Goal: Task Accomplishment & Management: Complete application form

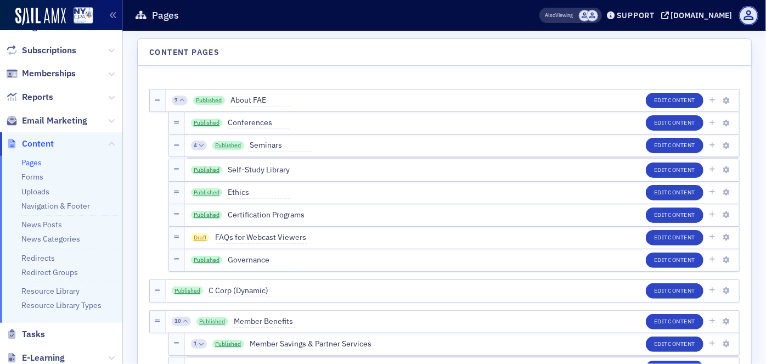
scroll to position [99, 0]
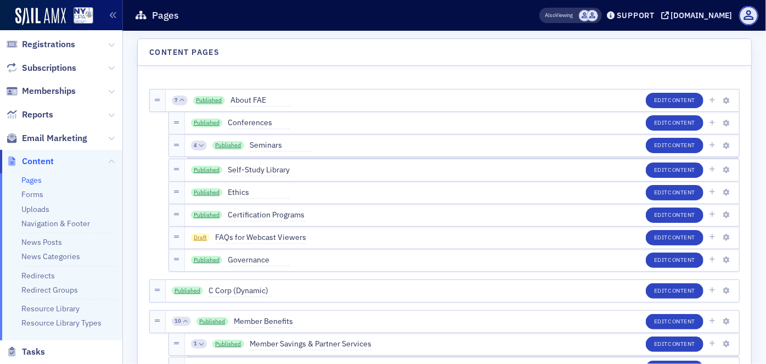
click at [99, 136] on span "Email Marketing" at bounding box center [61, 138] width 122 height 24
click at [108, 139] on icon at bounding box center [111, 138] width 7 height 7
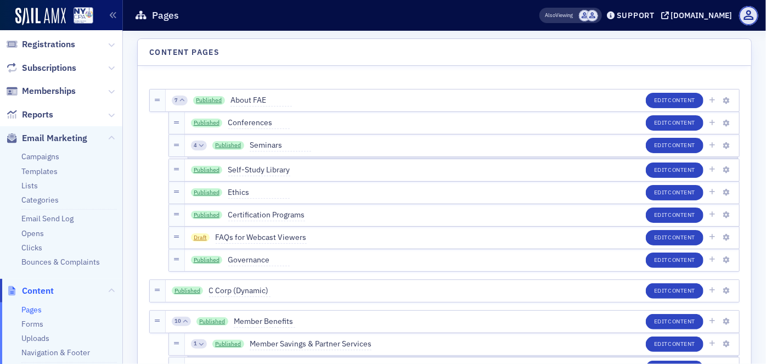
click at [52, 183] on li "Lists" at bounding box center [69, 186] width 96 height 10
click at [30, 184] on link "Lists" at bounding box center [29, 186] width 16 height 10
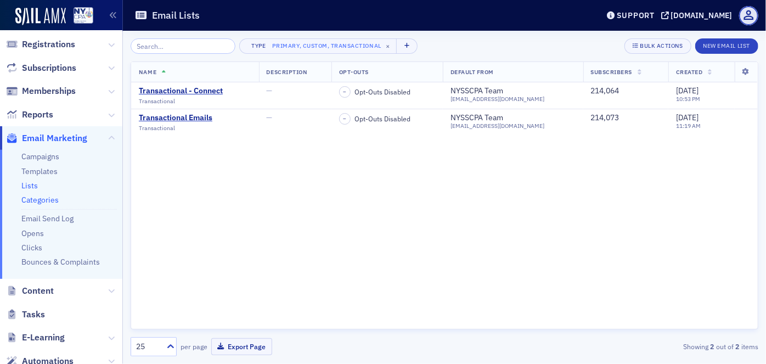
click at [49, 199] on link "Categories" at bounding box center [39, 200] width 37 height 10
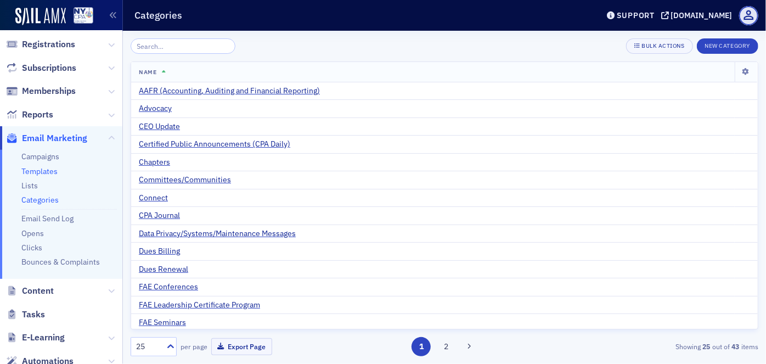
click at [46, 170] on link "Templates" at bounding box center [39, 171] width 36 height 10
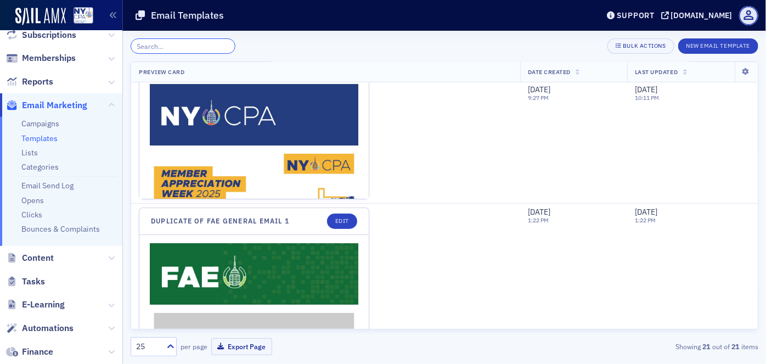
scroll to position [149, 0]
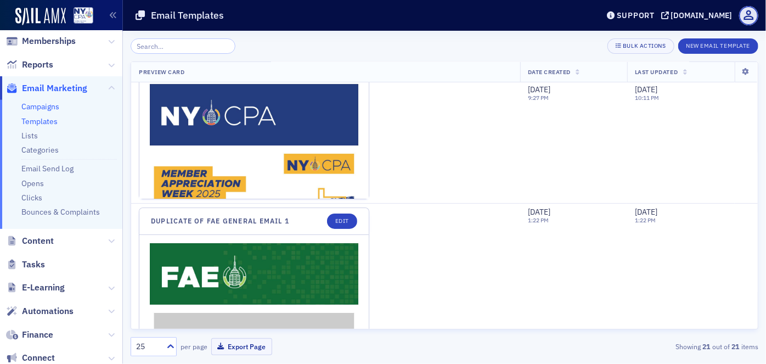
click at [48, 108] on link "Campaigns" at bounding box center [40, 107] width 38 height 10
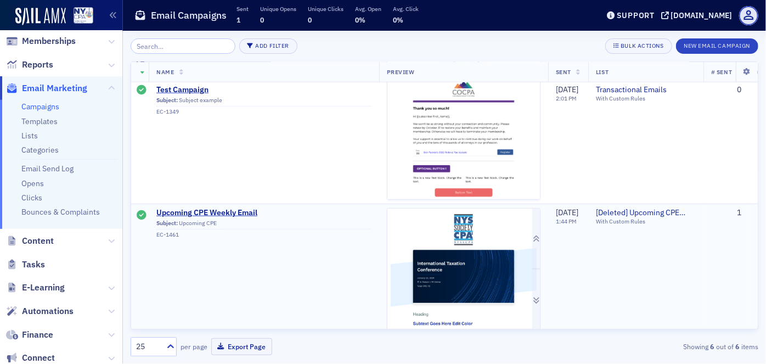
scroll to position [464, 0]
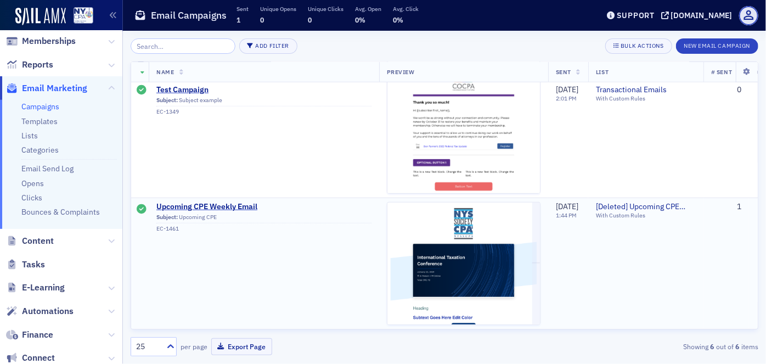
click at [350, 249] on td "Upcoming CPE Weekly Email Subject: Upcoming CPE EC-1461" at bounding box center [264, 263] width 231 height 131
click at [33, 134] on link "Lists" at bounding box center [29, 136] width 16 height 10
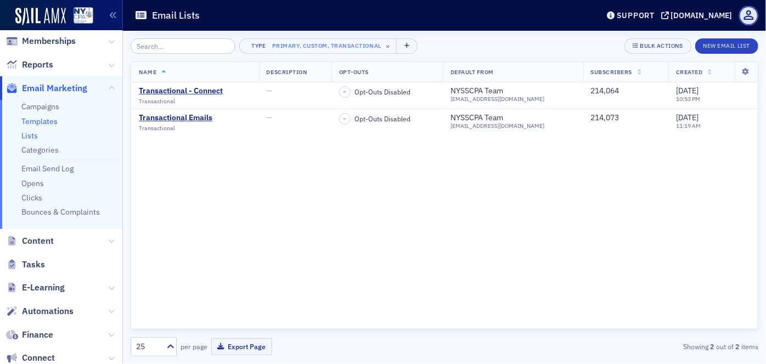
click at [44, 120] on link "Templates" at bounding box center [39, 121] width 36 height 10
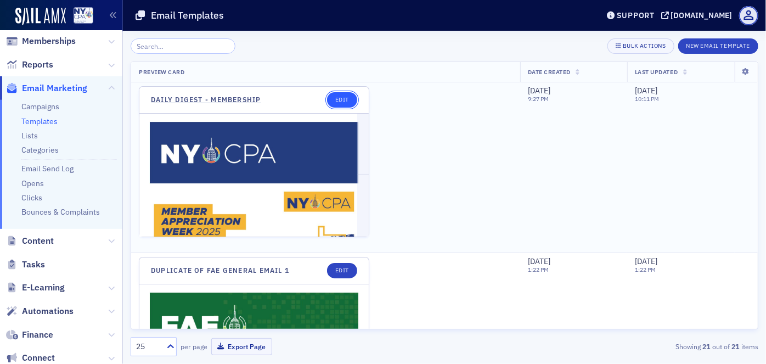
click at [346, 94] on link "Edit" at bounding box center [342, 99] width 30 height 15
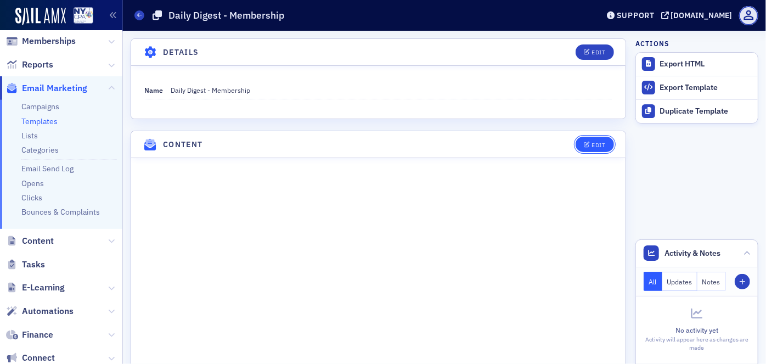
click at [592, 146] on div "Edit" at bounding box center [599, 145] width 14 height 6
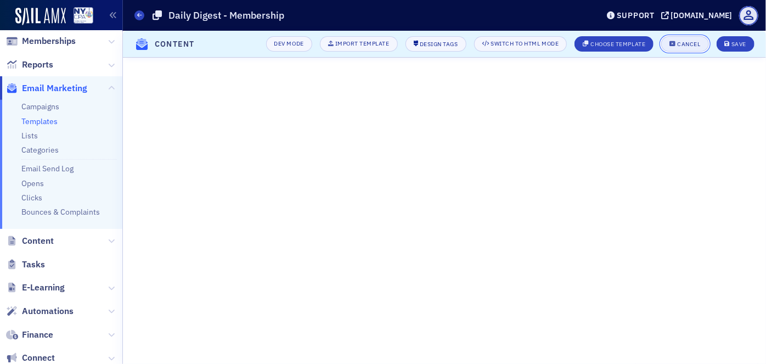
click at [690, 47] on div "Cancel" at bounding box center [689, 44] width 23 height 6
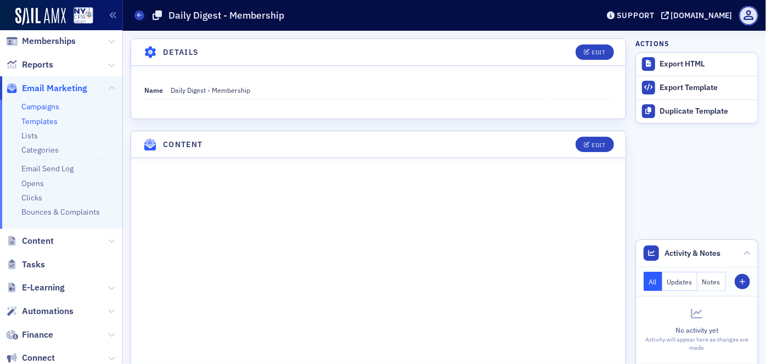
click at [49, 108] on link "Campaigns" at bounding box center [40, 107] width 38 height 10
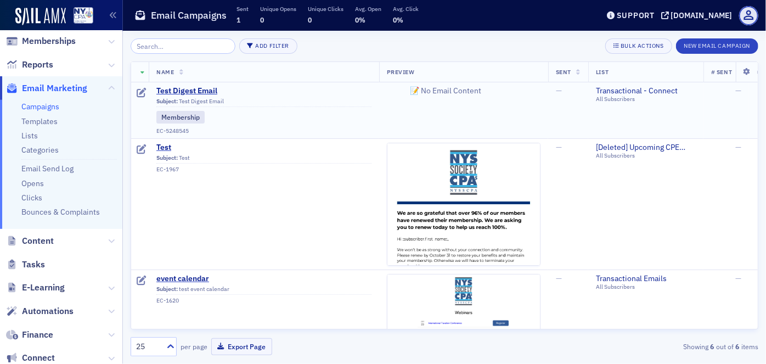
click at [273, 114] on div "Membership" at bounding box center [263, 117] width 215 height 12
click at [254, 98] on div "Subject: Test Digest Email" at bounding box center [263, 103] width 215 height 10
click at [198, 91] on span "Test Digest Email" at bounding box center [263, 91] width 215 height 10
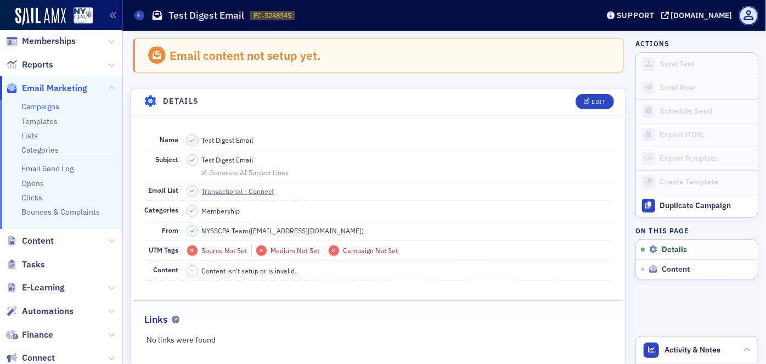
click at [41, 109] on link "Campaigns" at bounding box center [40, 107] width 38 height 10
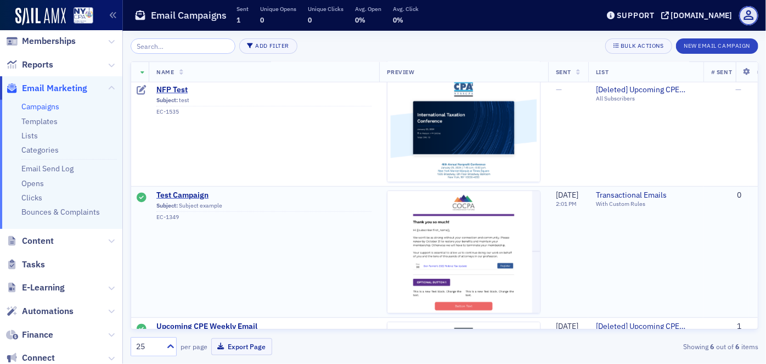
scroll to position [349, 0]
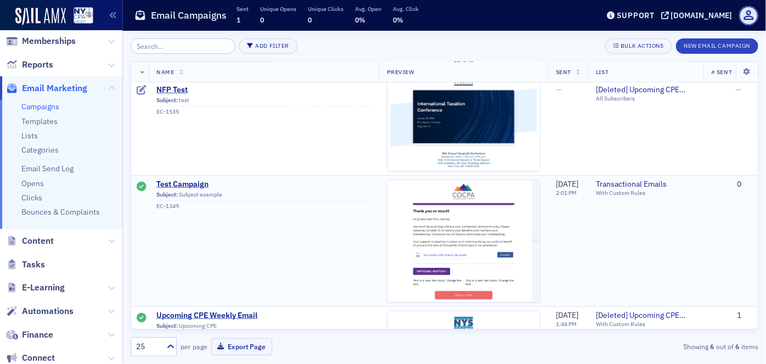
click at [258, 195] on div "Subject: Subject example" at bounding box center [263, 196] width 215 height 10
click at [335, 189] on span "Subject: Subject example EC-1349" at bounding box center [263, 199] width 215 height 21
click at [194, 183] on span "Test Campaign" at bounding box center [263, 185] width 215 height 10
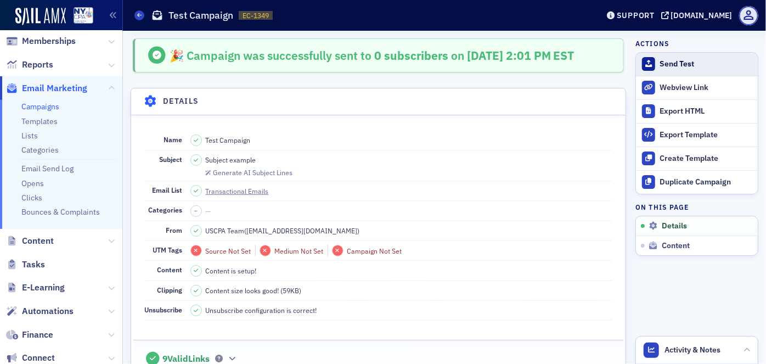
click at [671, 63] on div "Send Test" at bounding box center [706, 64] width 92 height 10
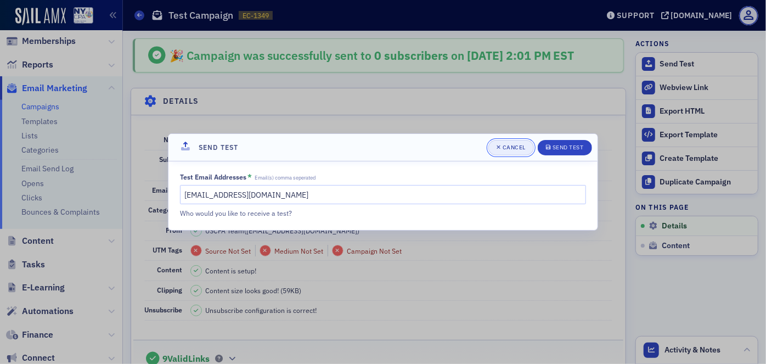
click at [523, 145] on div "Cancel" at bounding box center [514, 147] width 23 height 6
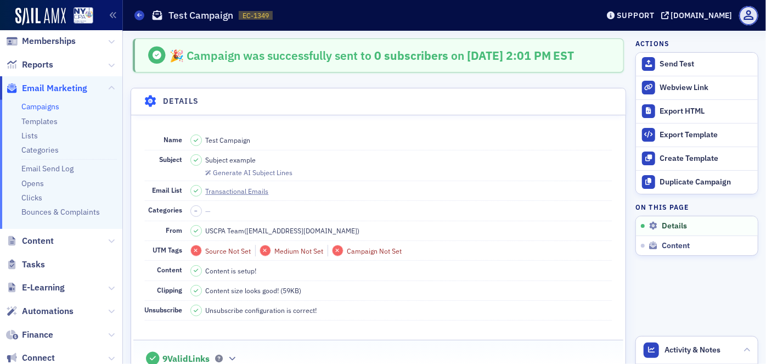
click at [51, 88] on span "Email Marketing" at bounding box center [54, 88] width 65 height 12
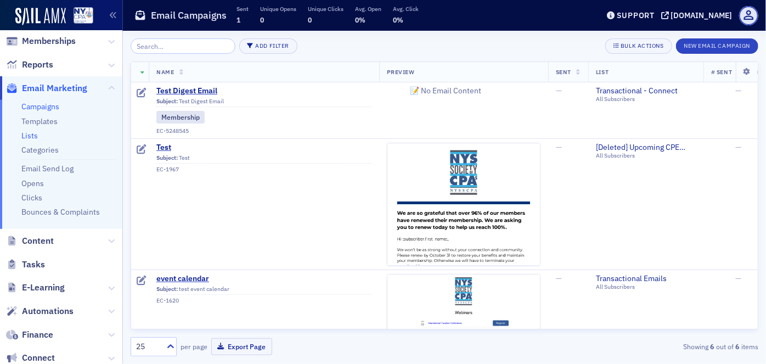
click at [33, 137] on link "Lists" at bounding box center [29, 136] width 16 height 10
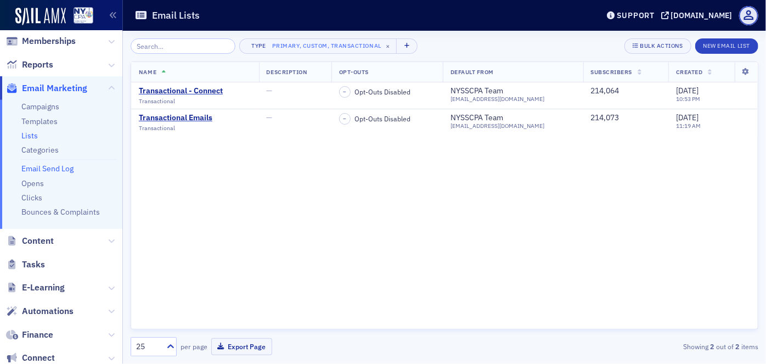
click at [40, 170] on link "Email Send Log" at bounding box center [47, 169] width 52 height 10
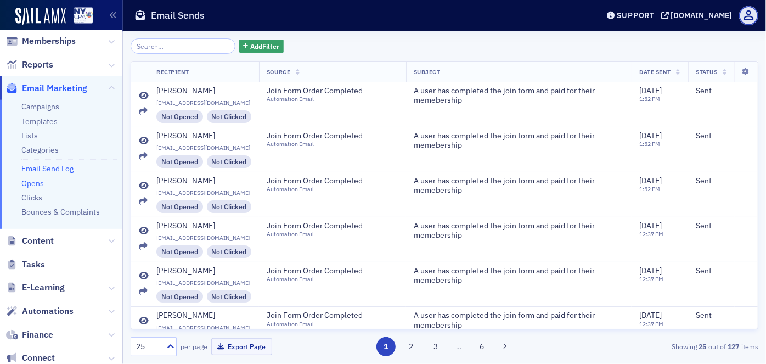
click at [35, 183] on link "Opens" at bounding box center [32, 183] width 23 height 10
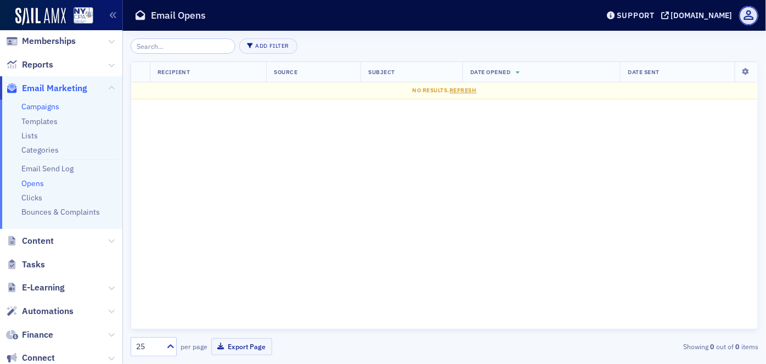
click at [44, 105] on link "Campaigns" at bounding box center [40, 107] width 38 height 10
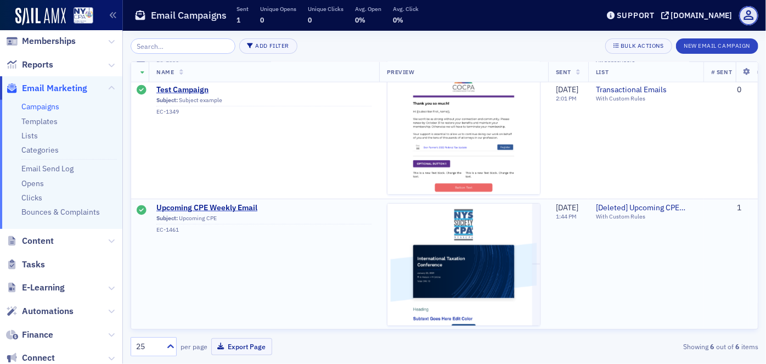
scroll to position [464, 0]
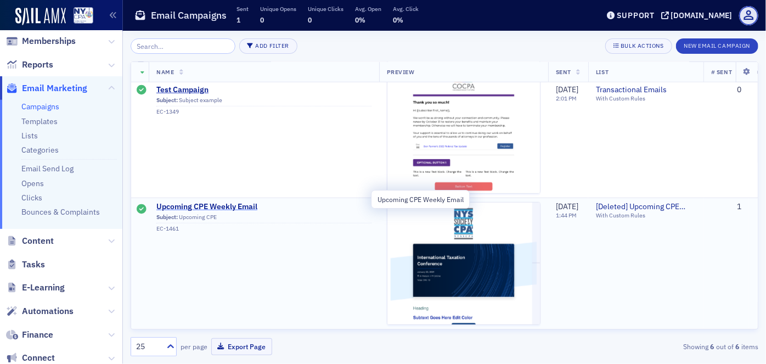
click at [238, 202] on span "Upcoming CPE Weekly Email" at bounding box center [263, 207] width 215 height 10
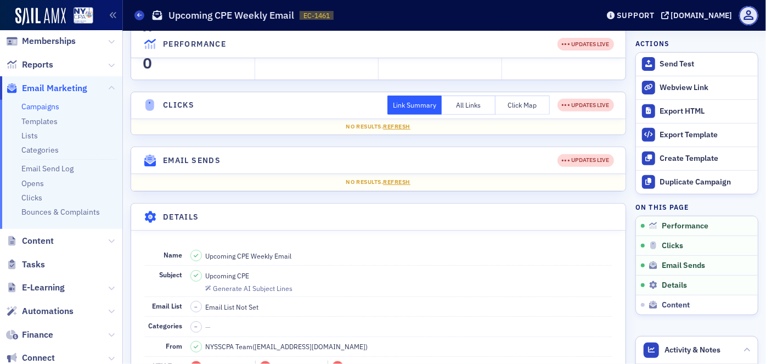
scroll to position [199, 0]
click at [685, 265] on span "Email Sends" at bounding box center [683, 266] width 43 height 10
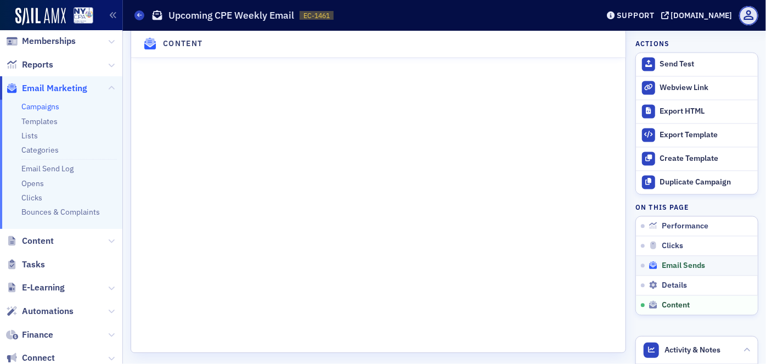
scroll to position [1129, 0]
click at [41, 107] on link "Campaigns" at bounding box center [40, 107] width 38 height 10
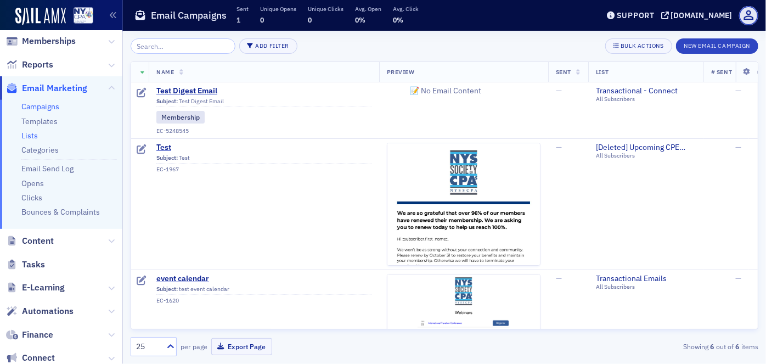
click at [29, 132] on link "Lists" at bounding box center [29, 136] width 16 height 10
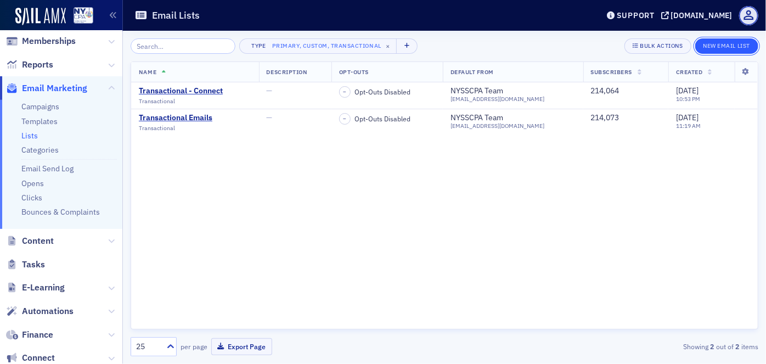
click at [720, 47] on button "New Email List" at bounding box center [727, 45] width 63 height 15
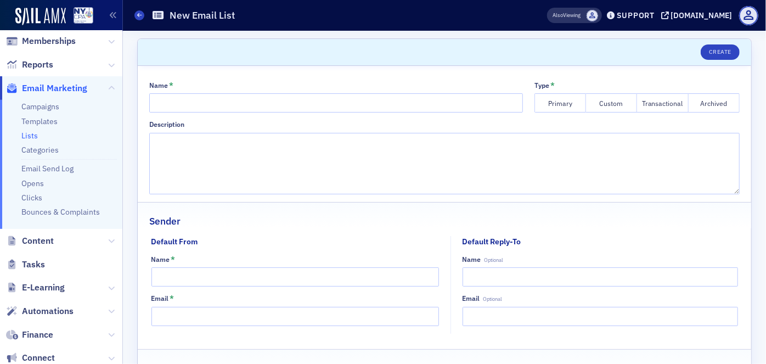
scroll to position [51, 0]
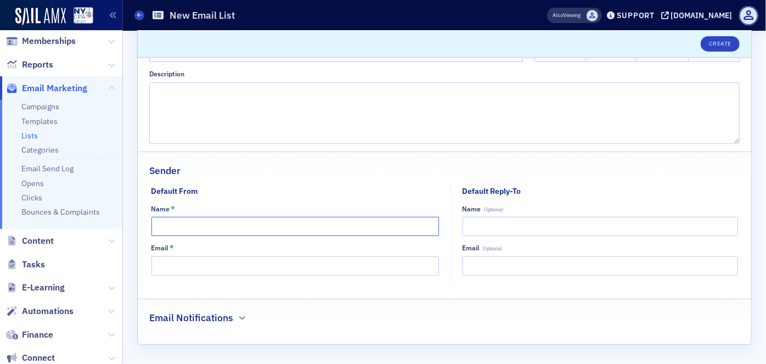
click at [288, 221] on input "Name *" at bounding box center [296, 226] width 288 height 19
type input "n"
click at [290, 205] on div "Name *" at bounding box center [296, 209] width 288 height 8
drag, startPoint x: 177, startPoint y: 225, endPoint x: 170, endPoint y: 208, distance: 18.5
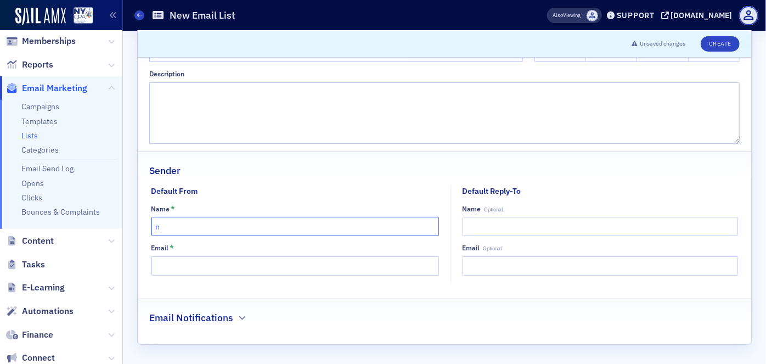
click at [145, 215] on div "Default From Name * n Email * Default Reply-To Name Optional Email Optional" at bounding box center [445, 235] width 614 height 98
